Goal: Task Accomplishment & Management: Use online tool/utility

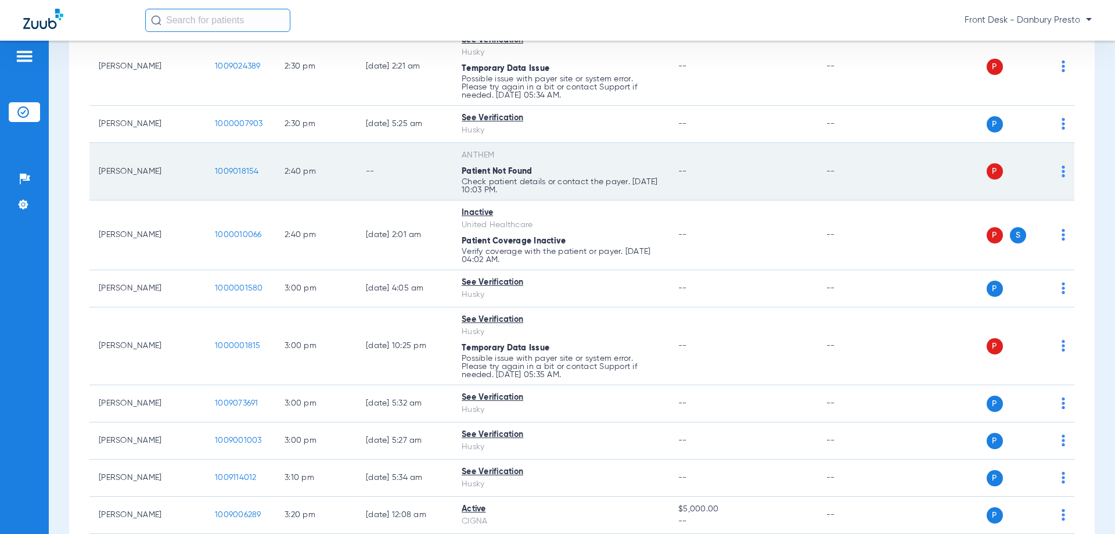
scroll to position [3137, 0]
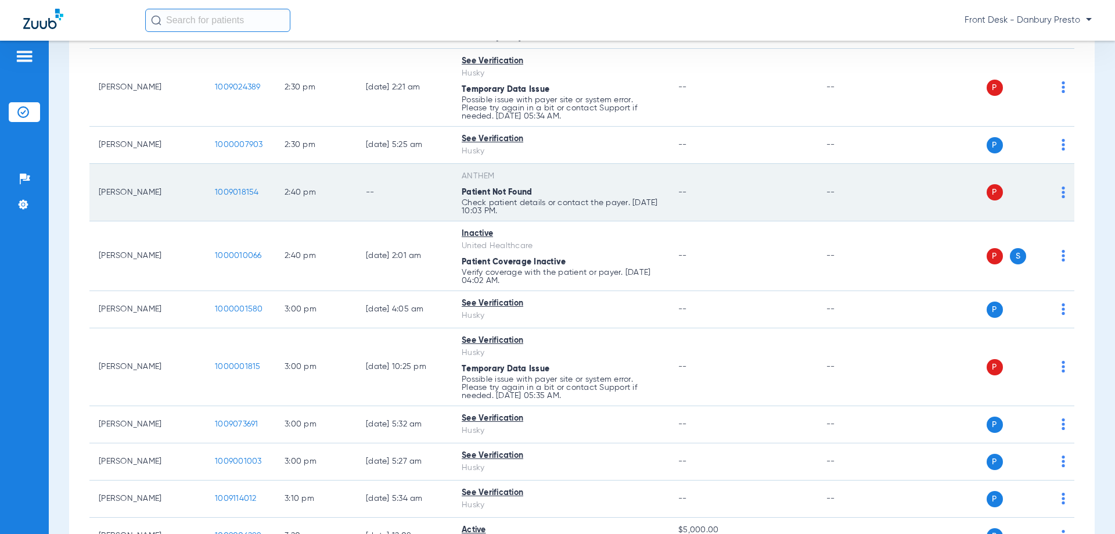
click at [1062, 194] on img at bounding box center [1063, 192] width 3 height 12
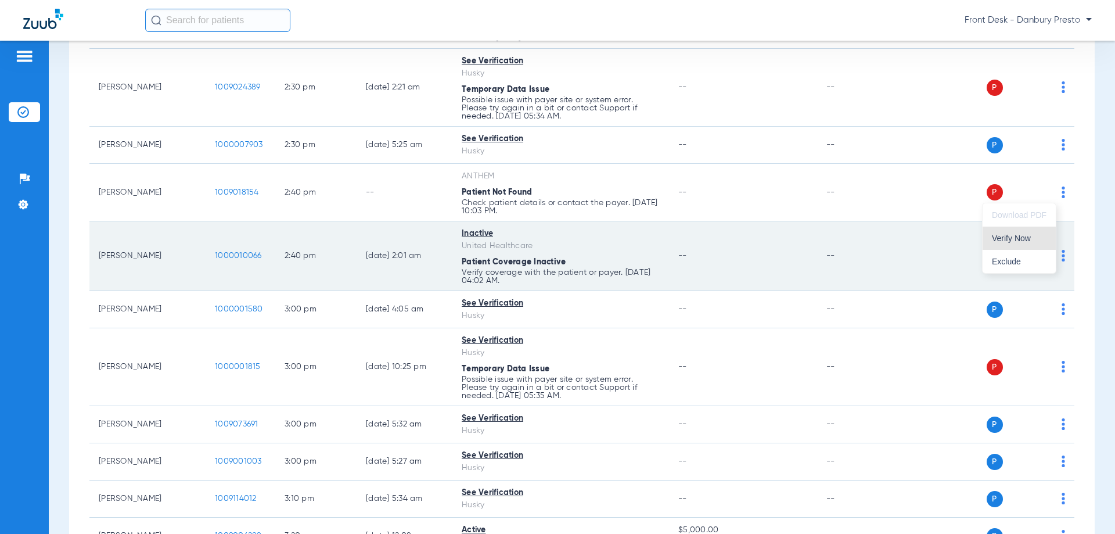
drag, startPoint x: 1009, startPoint y: 236, endPoint x: 962, endPoint y: 247, distance: 49.0
click at [1009, 236] on span "Verify Now" at bounding box center [1019, 238] width 55 height 8
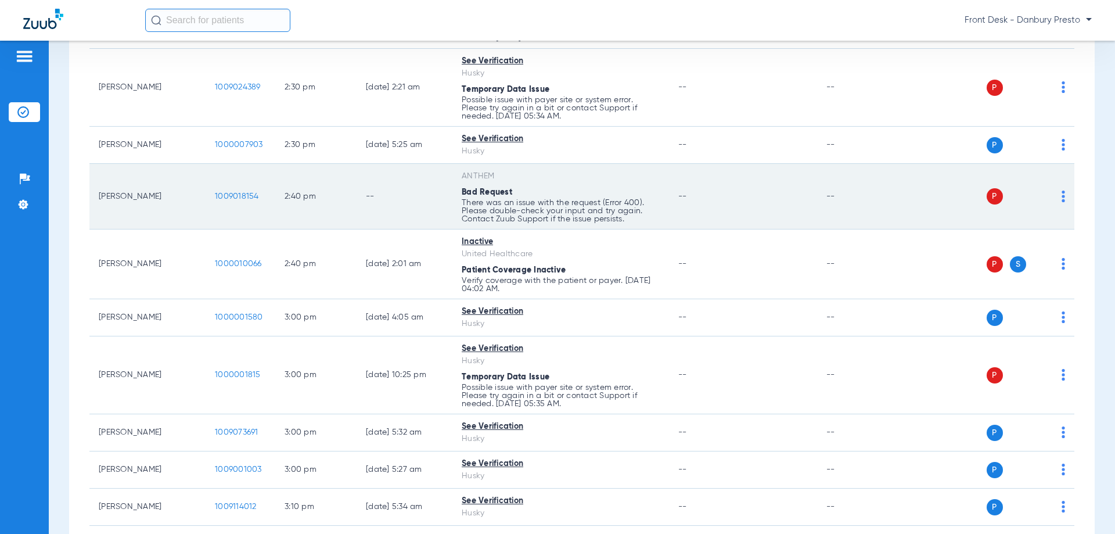
click at [1062, 199] on img at bounding box center [1063, 197] width 3 height 12
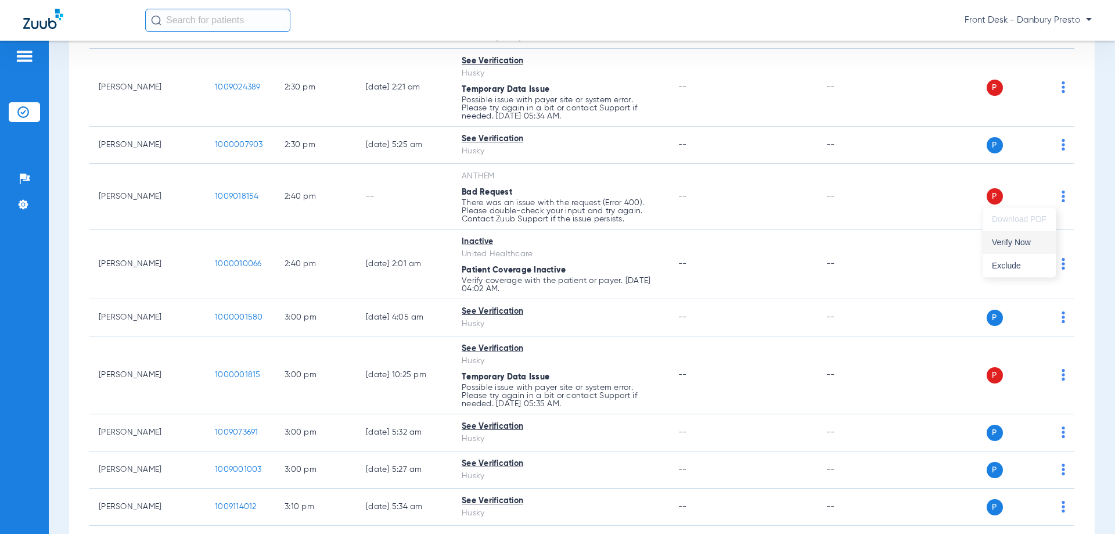
click at [1007, 241] on span "Verify Now" at bounding box center [1019, 242] width 55 height 8
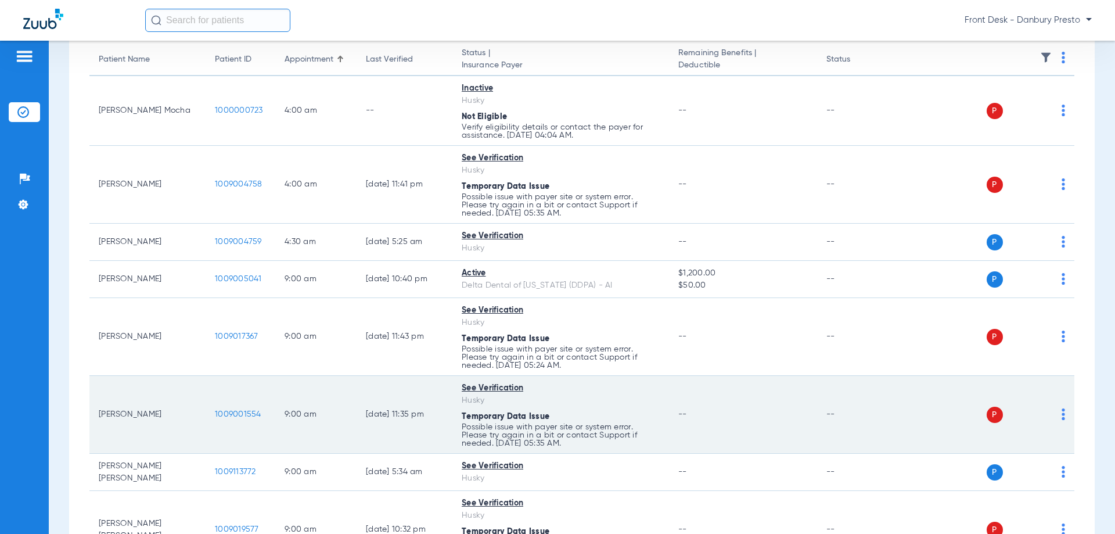
scroll to position [0, 0]
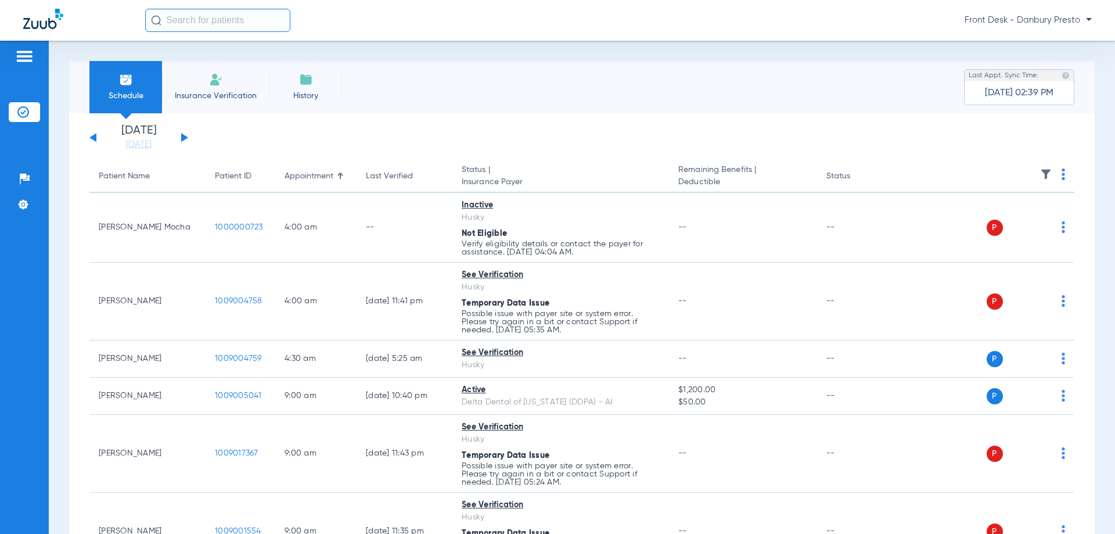
click at [181, 136] on button at bounding box center [184, 137] width 7 height 9
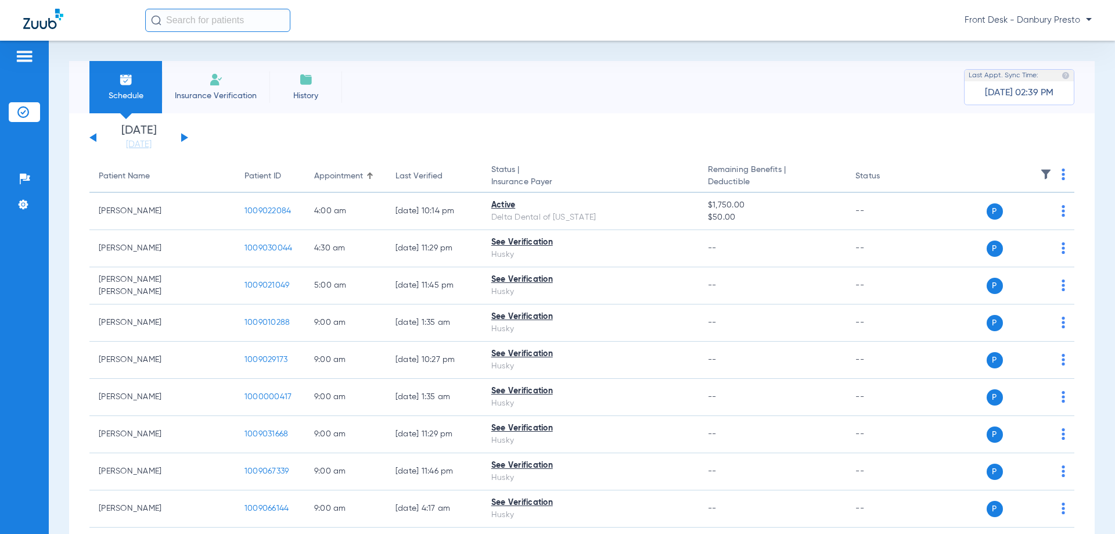
click at [460, 59] on div "Schedule Insurance Verification History Last Appt. Sync Time: [DATE] 02:39 PM […" at bounding box center [582, 287] width 1067 height 493
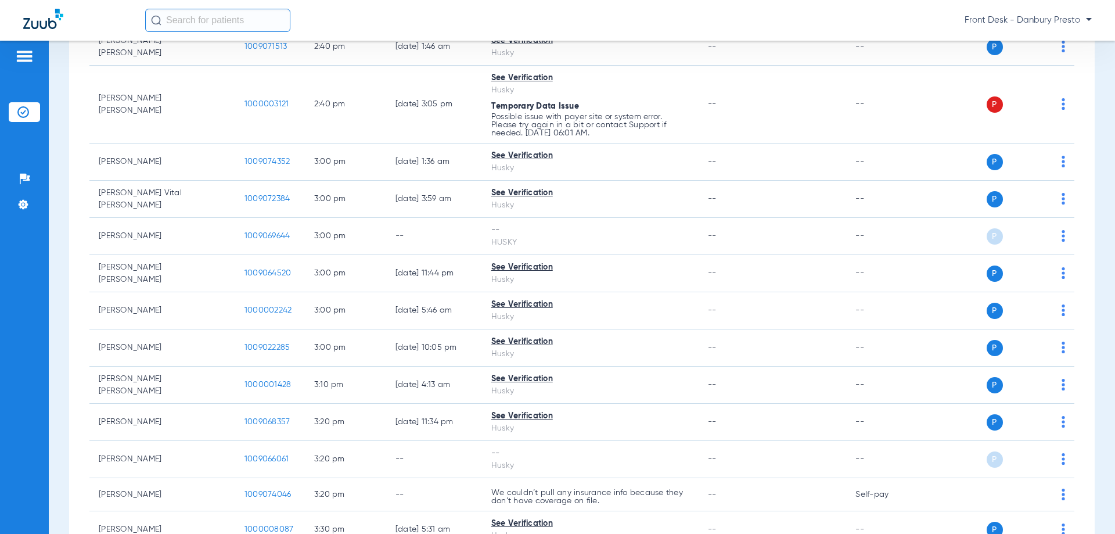
scroll to position [2266, 0]
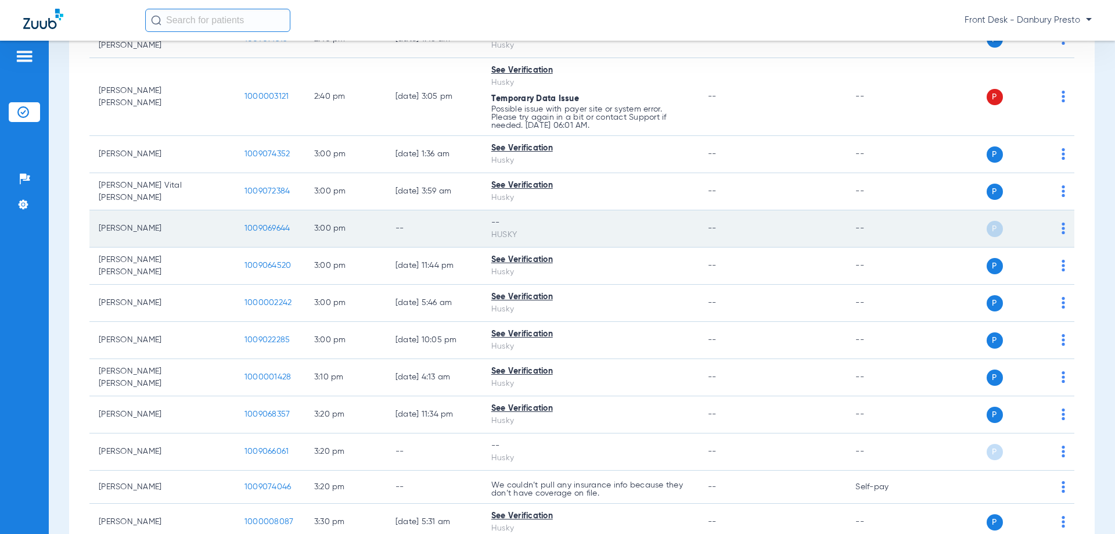
click at [1062, 228] on img at bounding box center [1063, 229] width 3 height 12
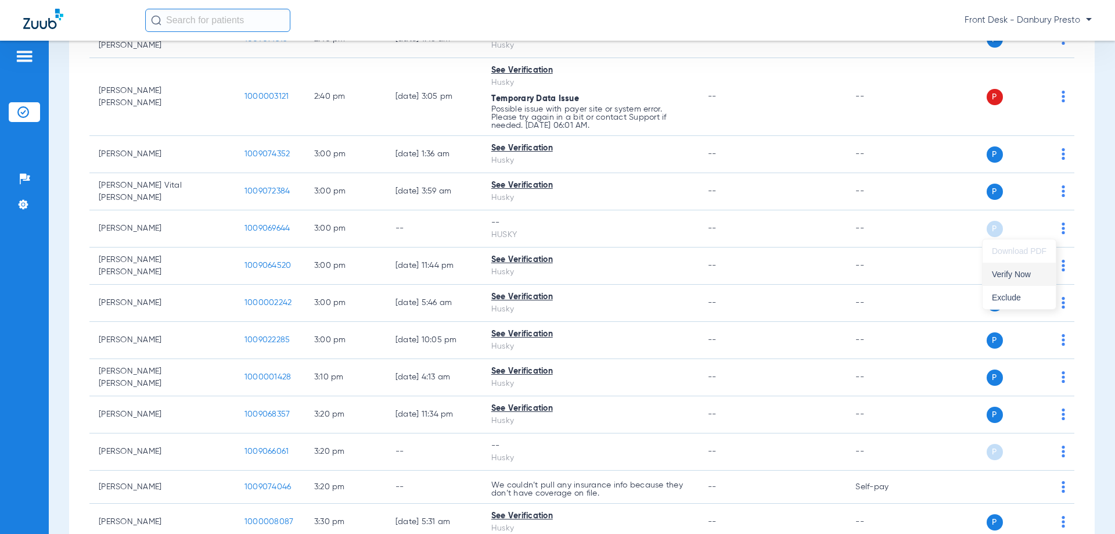
click at [1014, 277] on span "Verify Now" at bounding box center [1019, 274] width 55 height 8
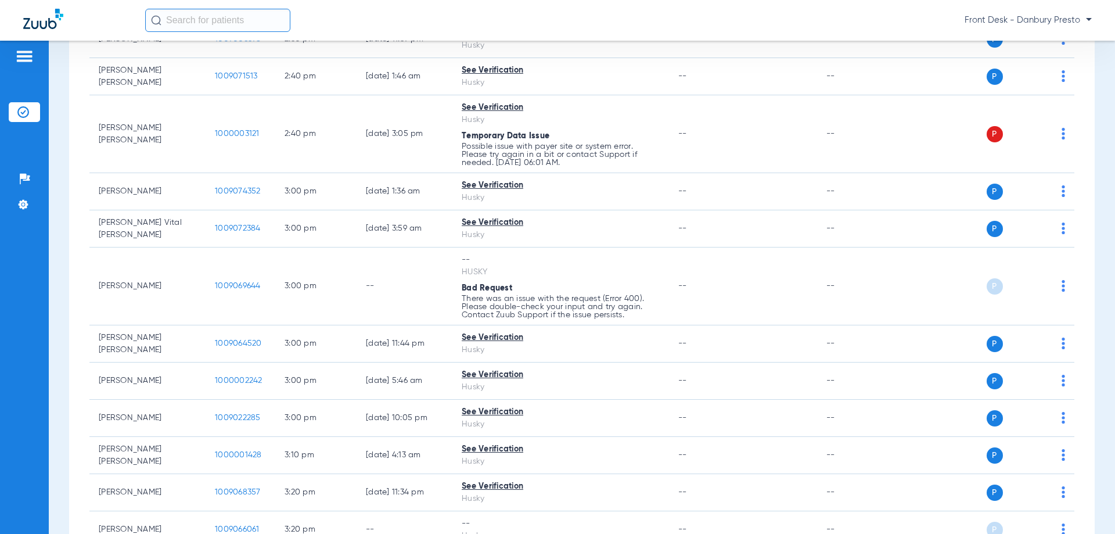
scroll to position [2303, 0]
